Goal: Entertainment & Leisure: Consume media (video, audio)

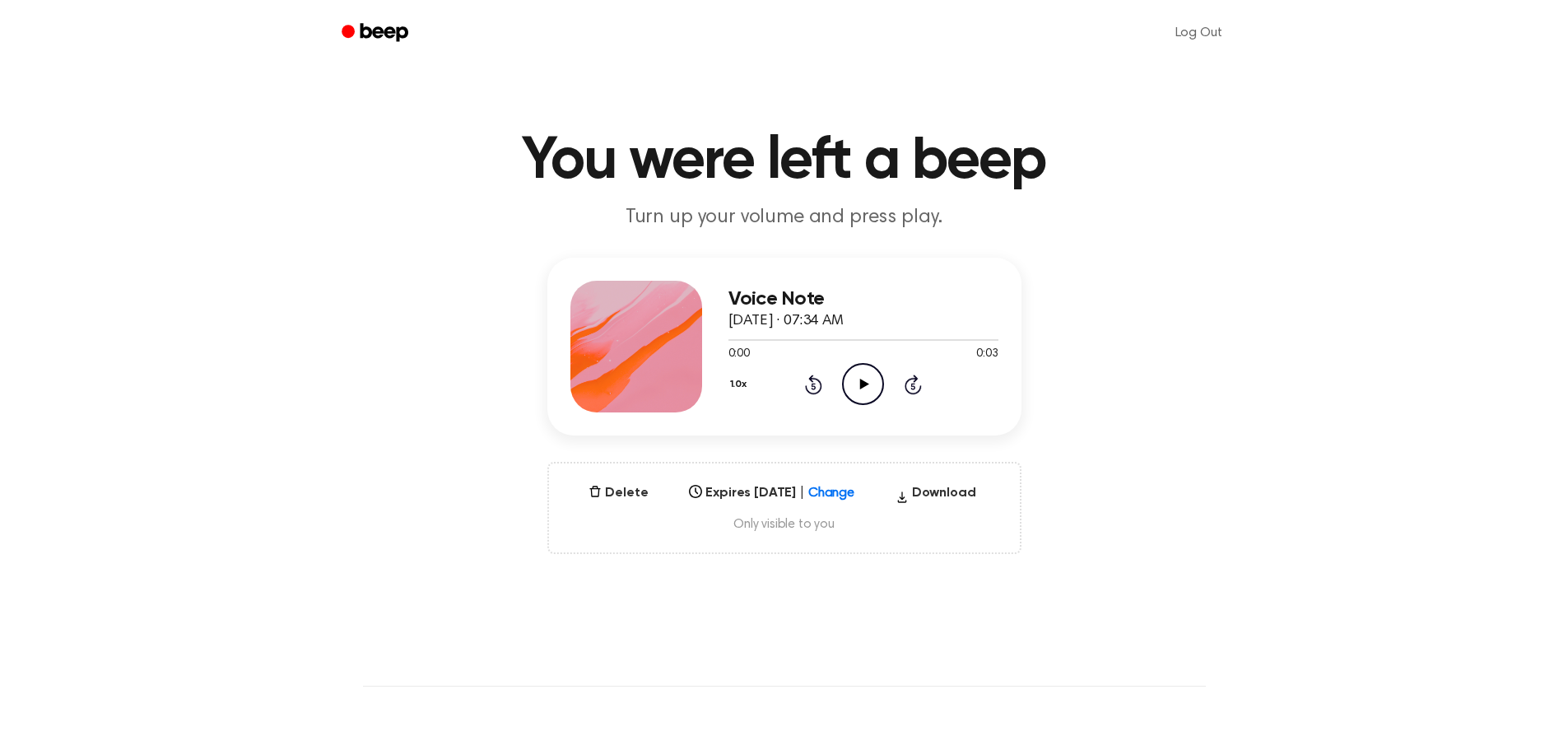
click at [853, 376] on icon "Play Audio" at bounding box center [863, 384] width 42 height 42
click at [844, 380] on circle at bounding box center [863, 384] width 41 height 41
click at [859, 386] on icon "Play Audio" at bounding box center [863, 384] width 42 height 42
